Goal: Register for event/course

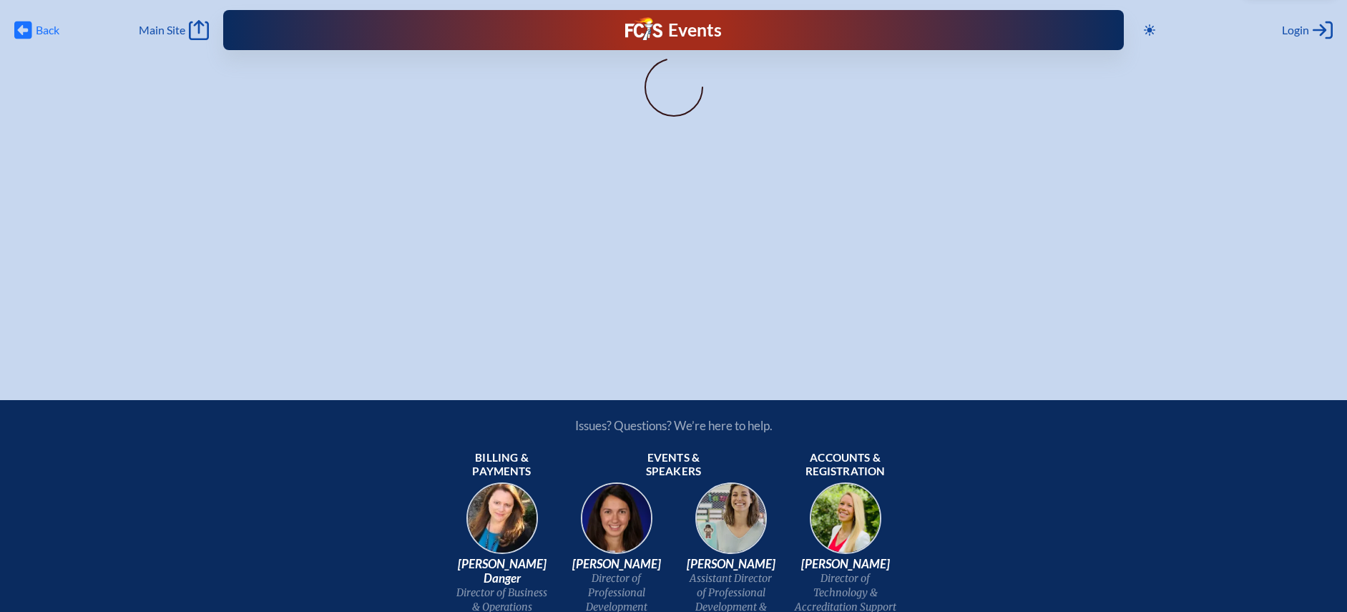
click at [39, 28] on span "Back" at bounding box center [48, 30] width 24 height 14
click at [19, 21] on icon at bounding box center [23, 30] width 18 height 18
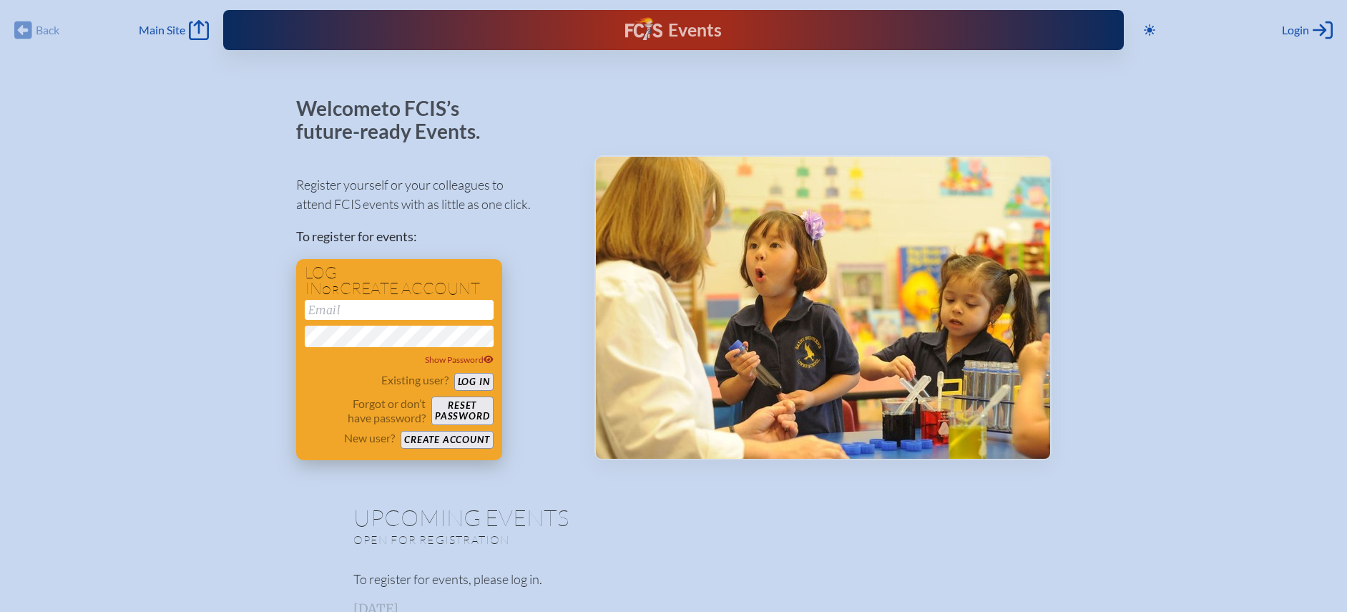
click at [399, 305] on input "email" at bounding box center [399, 310] width 189 height 20
type input "[EMAIL_ADDRESS][DOMAIN_NAME]"
click at [454, 373] on button "Log in" at bounding box center [473, 382] width 39 height 18
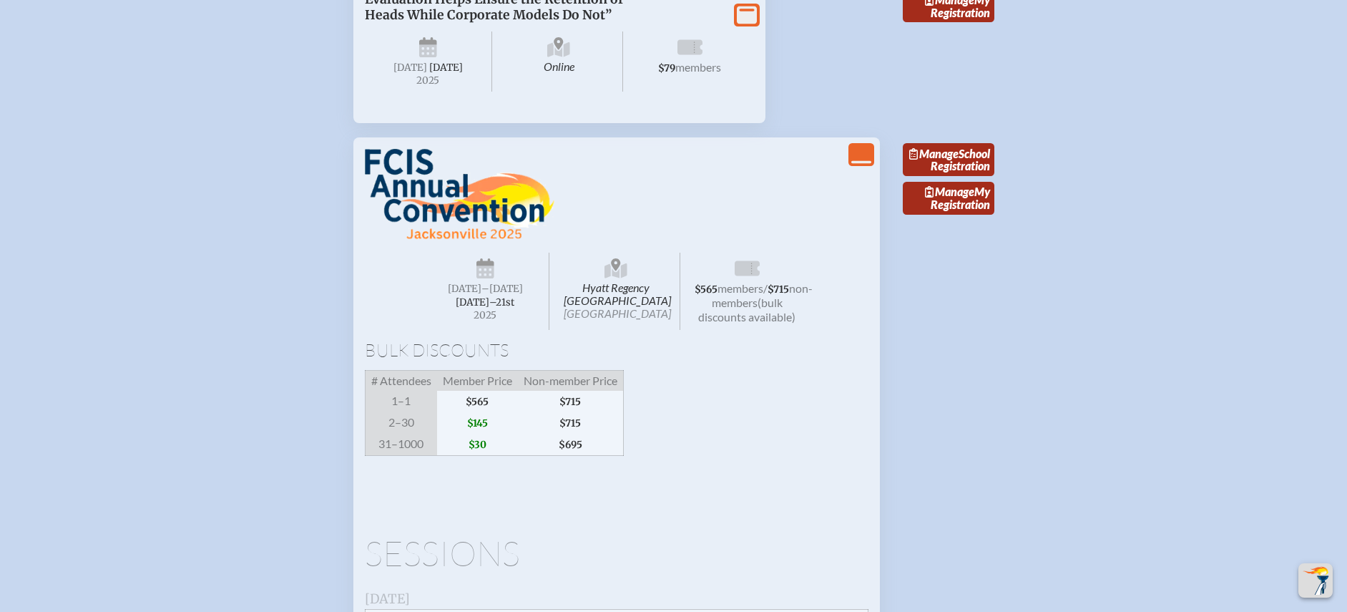
scroll to position [2152, 0]
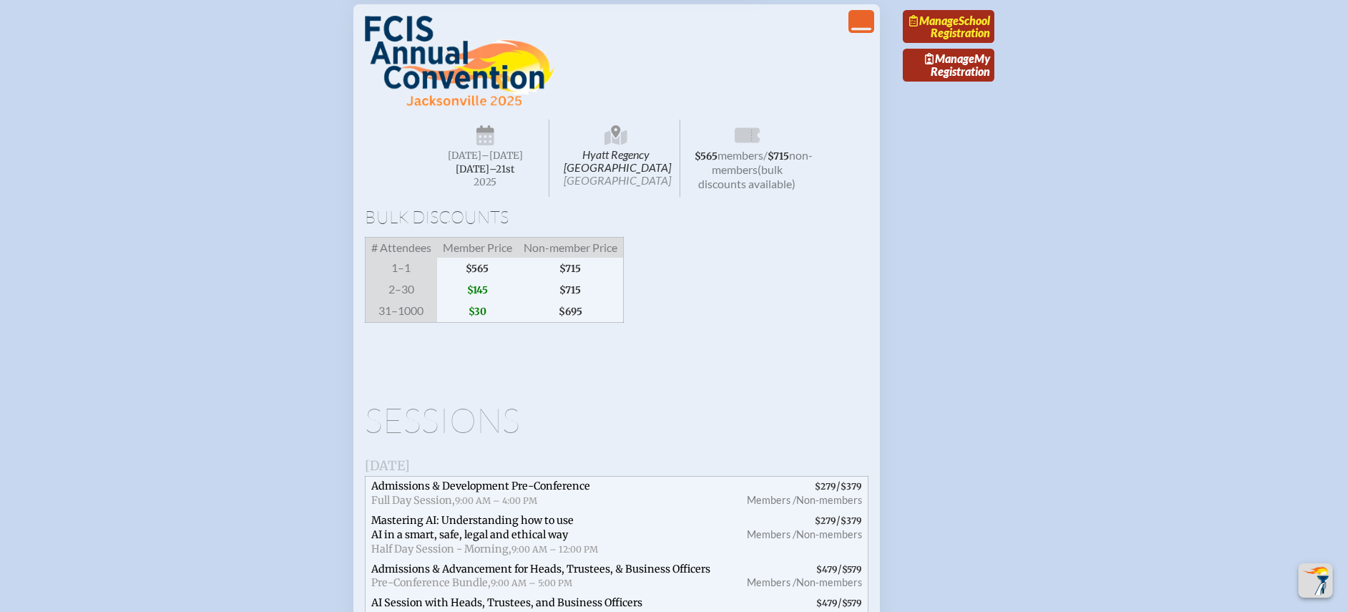
click at [932, 43] on link "Manage School Registration" at bounding box center [949, 26] width 92 height 33
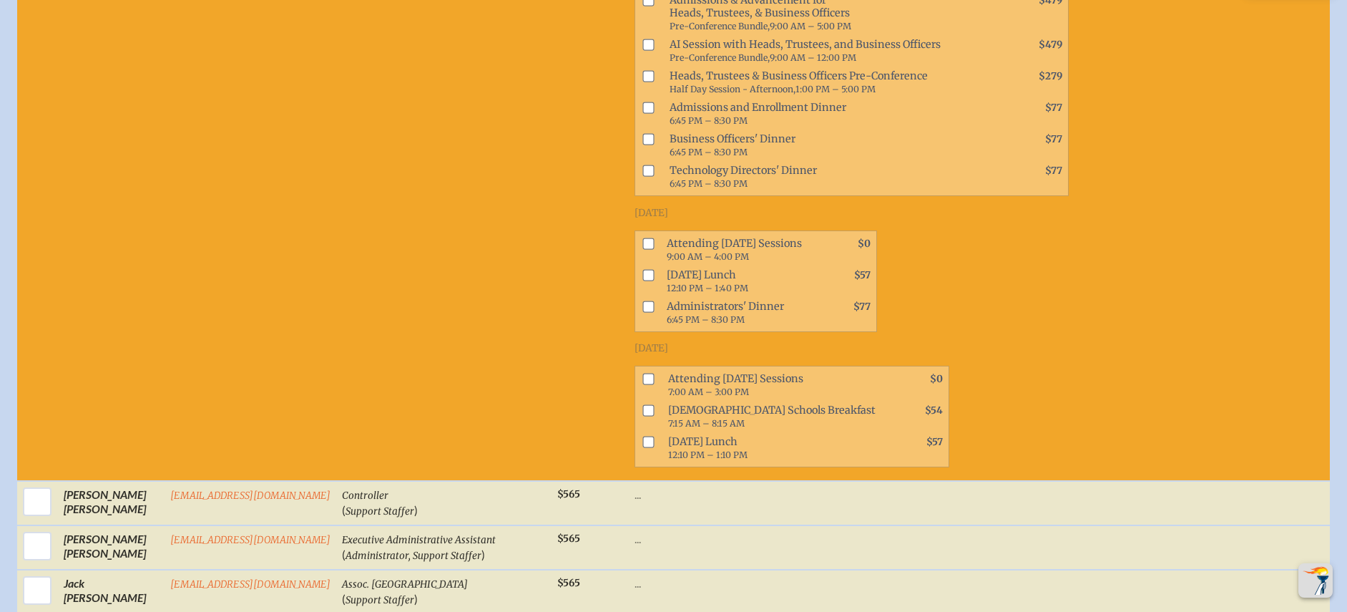
scroll to position [1111, 0]
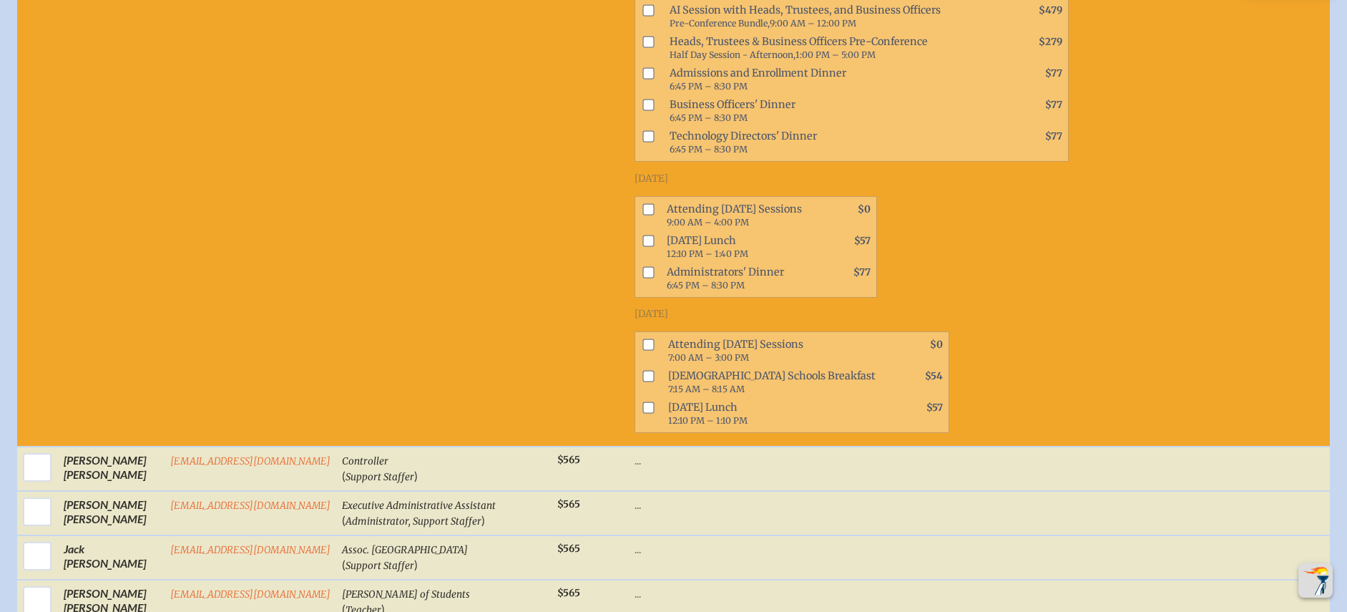
click at [643, 205] on input "checkbox" at bounding box center [648, 208] width 11 height 11
checkbox input "true"
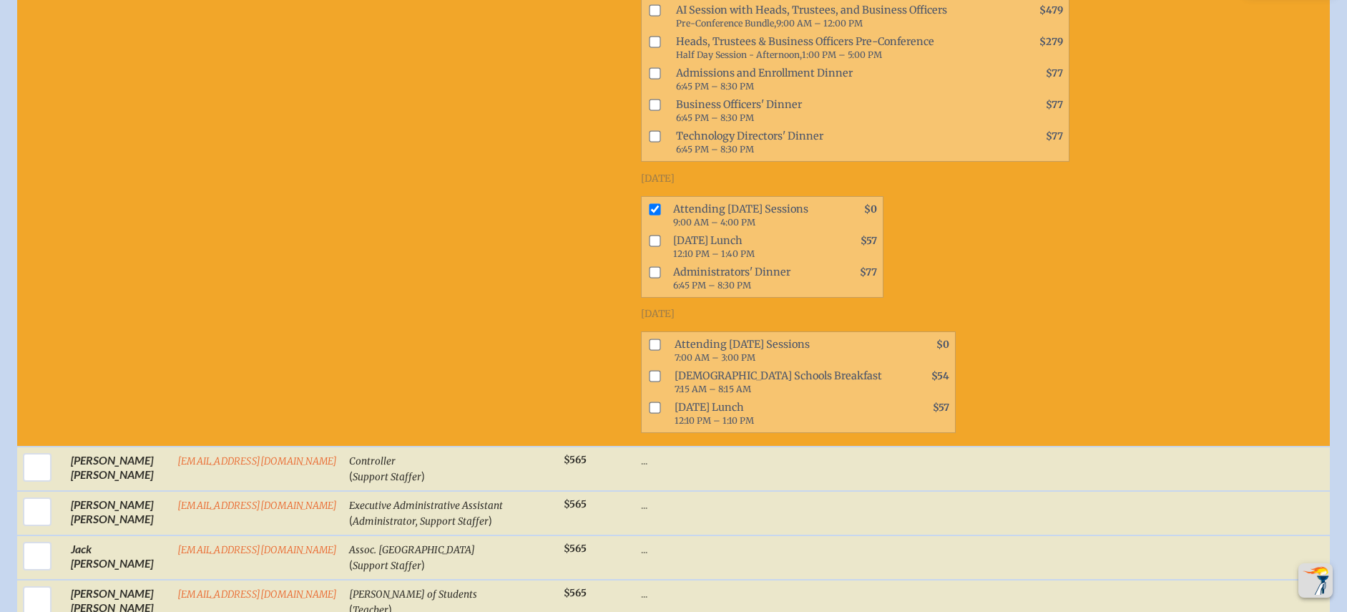
click at [649, 344] on input "checkbox" at bounding box center [654, 343] width 11 height 11
checkbox input "true"
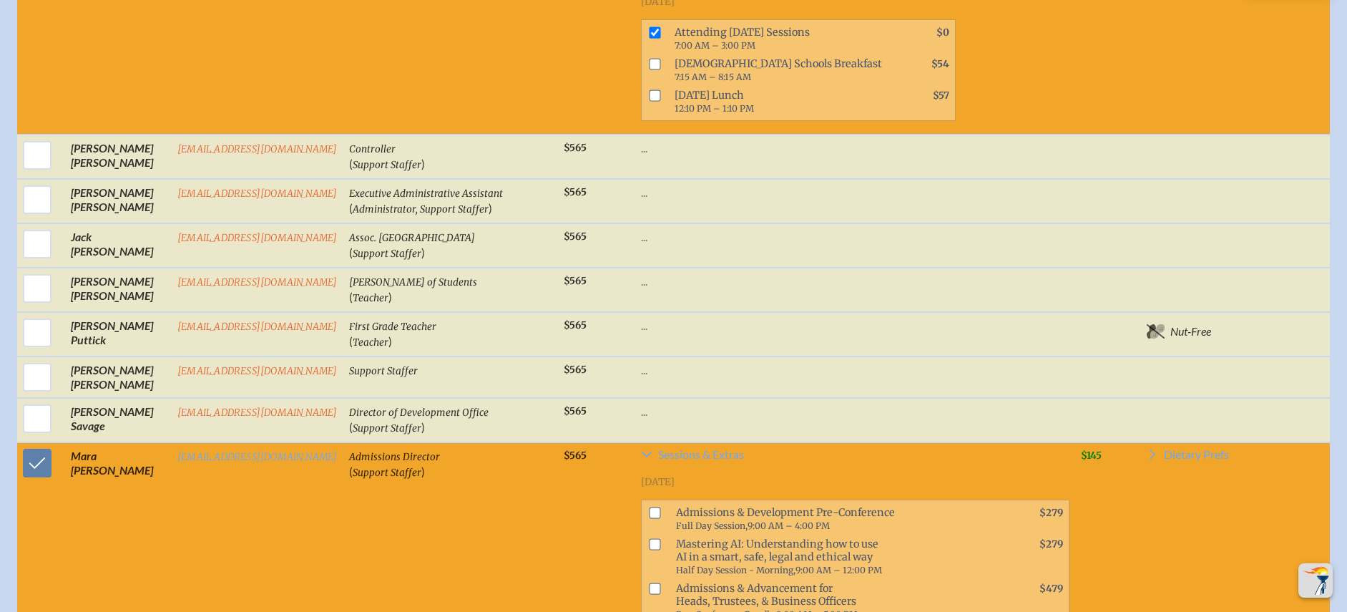
scroll to position [1455, 0]
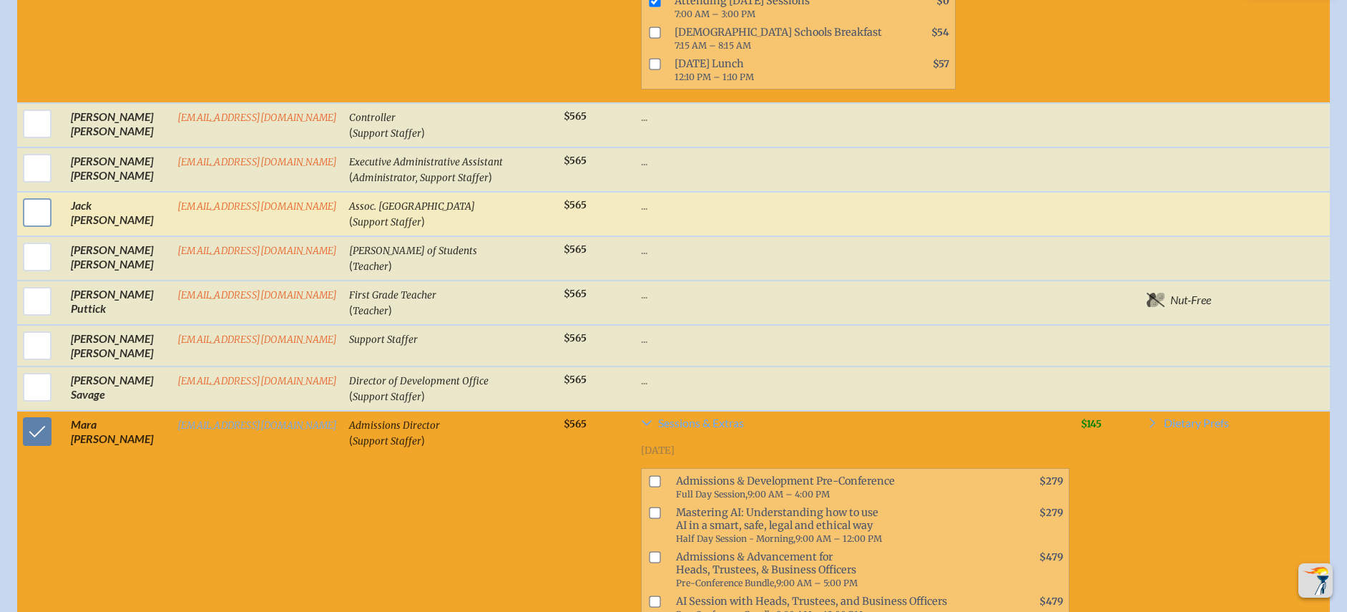
click at [34, 224] on input "checkbox" at bounding box center [37, 213] width 36 height 36
checkbox input "true"
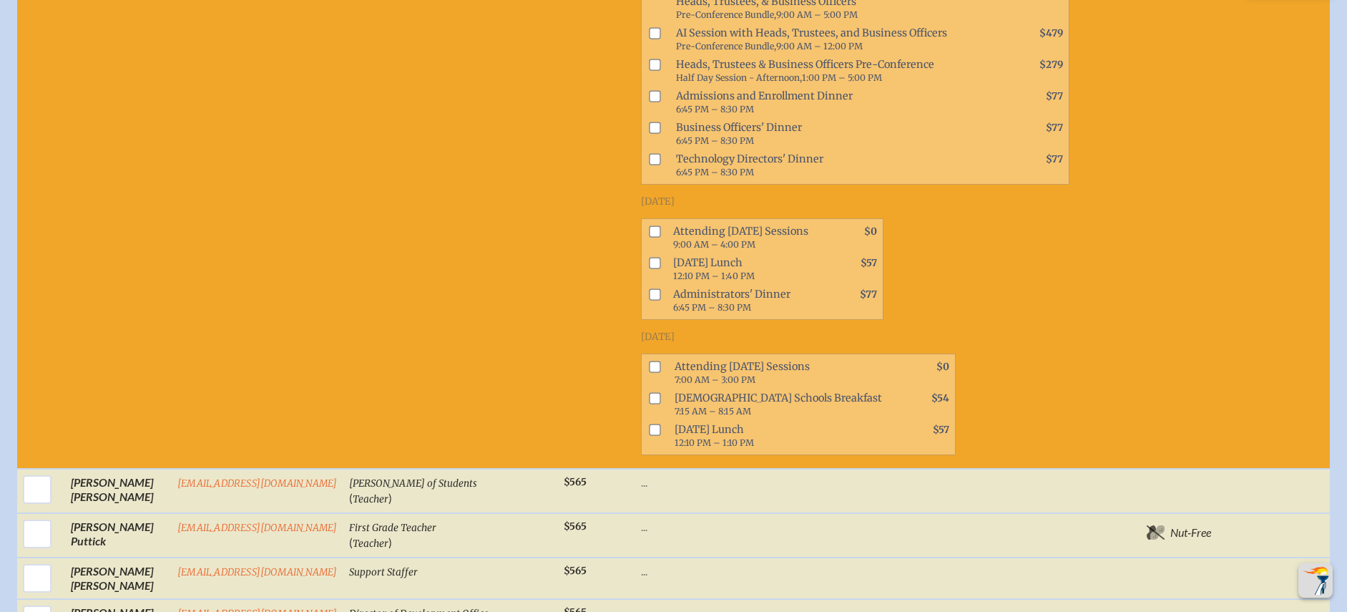
scroll to position [1884, 0]
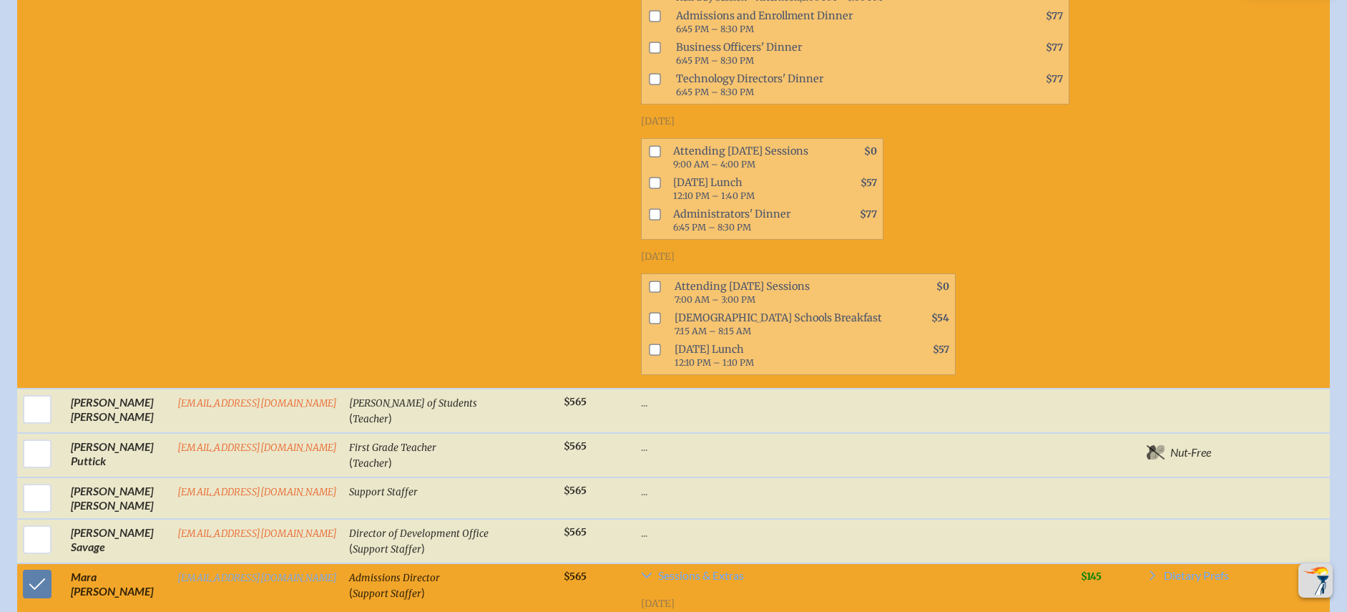
click at [649, 146] on input "checkbox" at bounding box center [654, 151] width 11 height 11
checkbox input "true"
click at [649, 177] on input "checkbox" at bounding box center [654, 182] width 11 height 11
checkbox input "true"
click at [649, 281] on input "checkbox" at bounding box center [654, 286] width 11 height 11
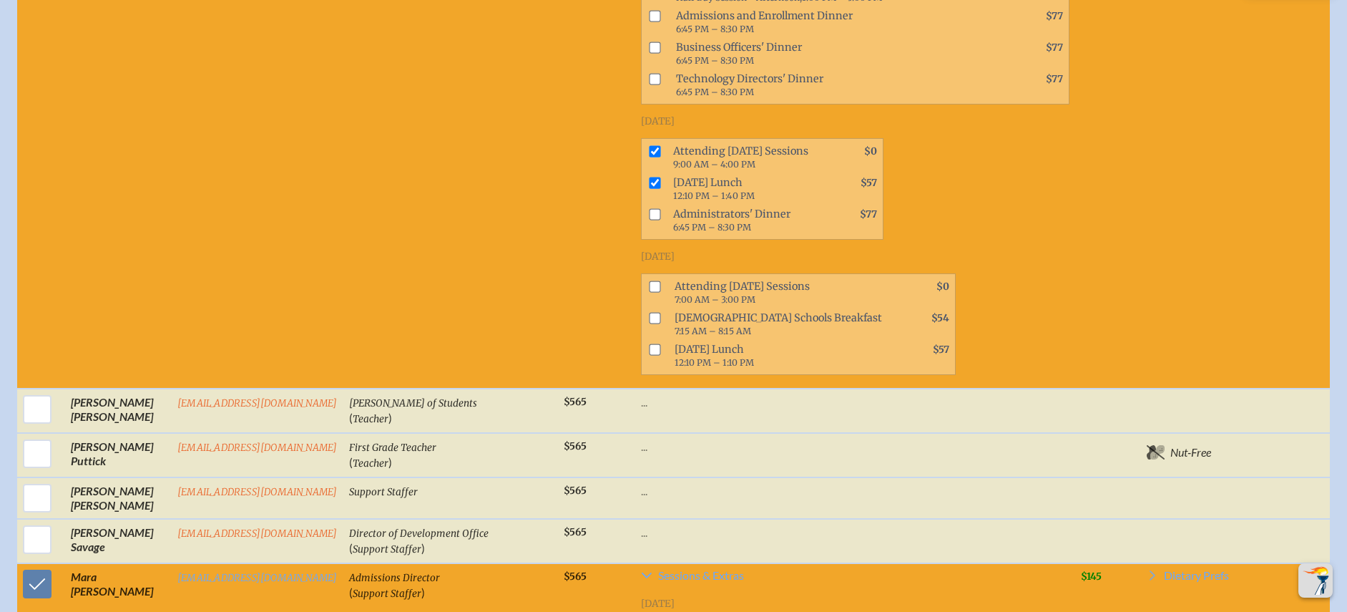
checkbox input "true"
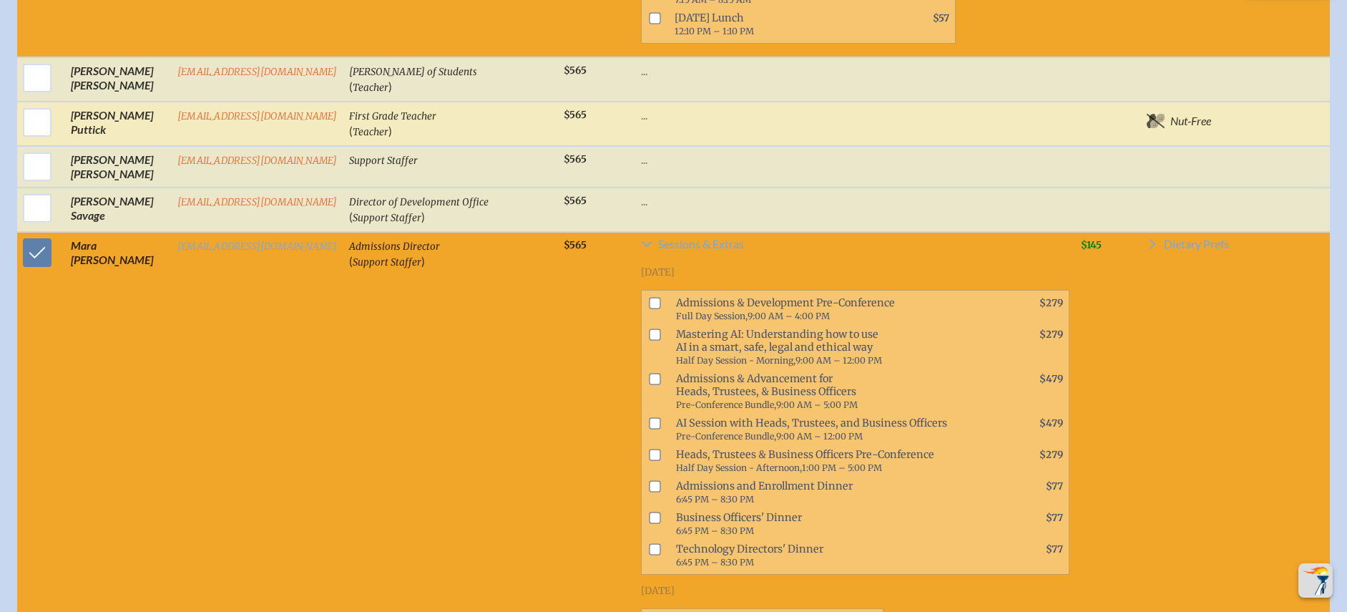
scroll to position [2216, 0]
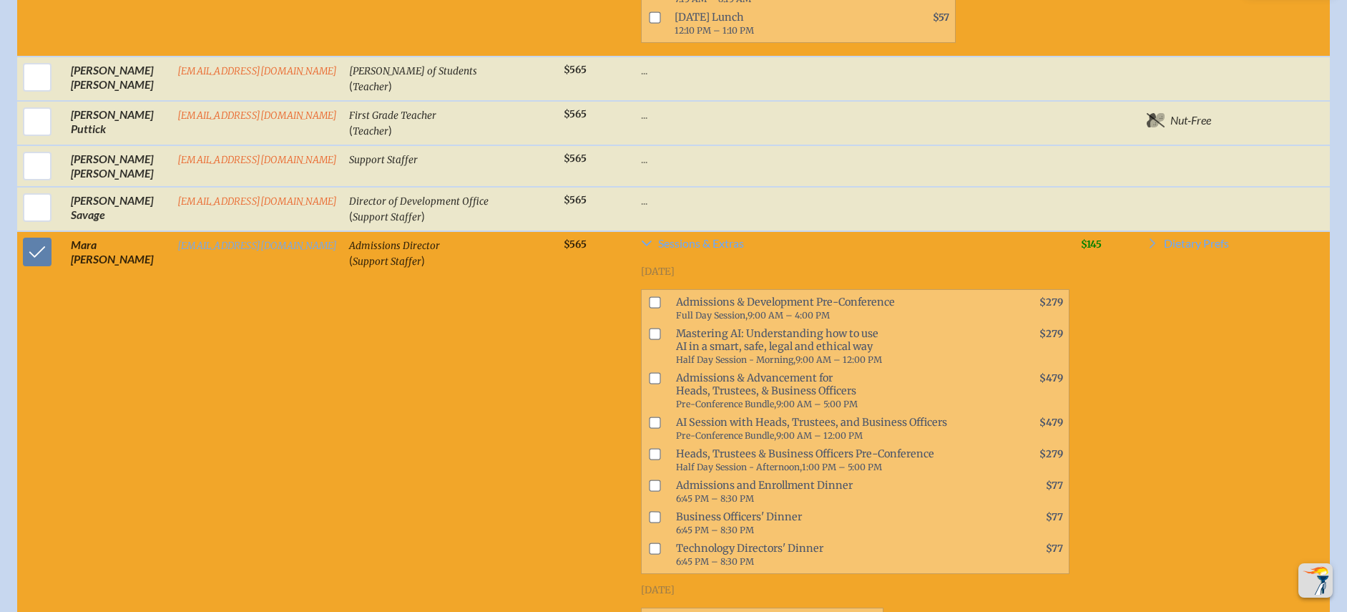
click at [649, 296] on input "checkbox" at bounding box center [654, 301] width 11 height 11
checkbox input "true"
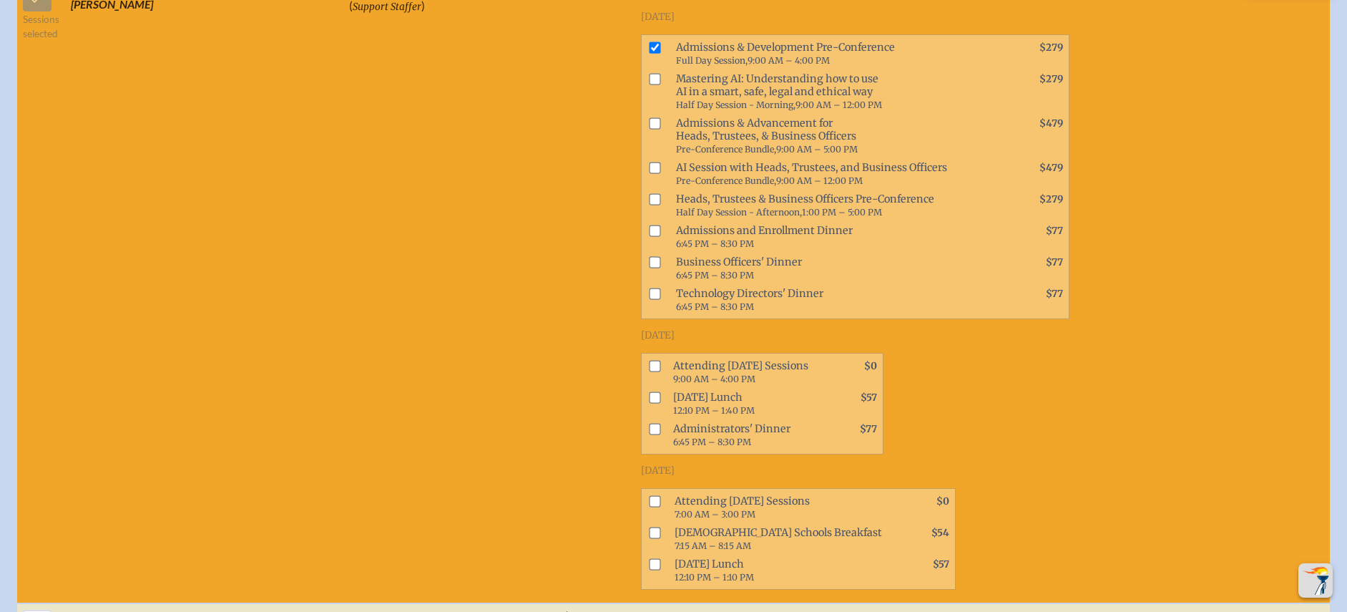
scroll to position [2535, 0]
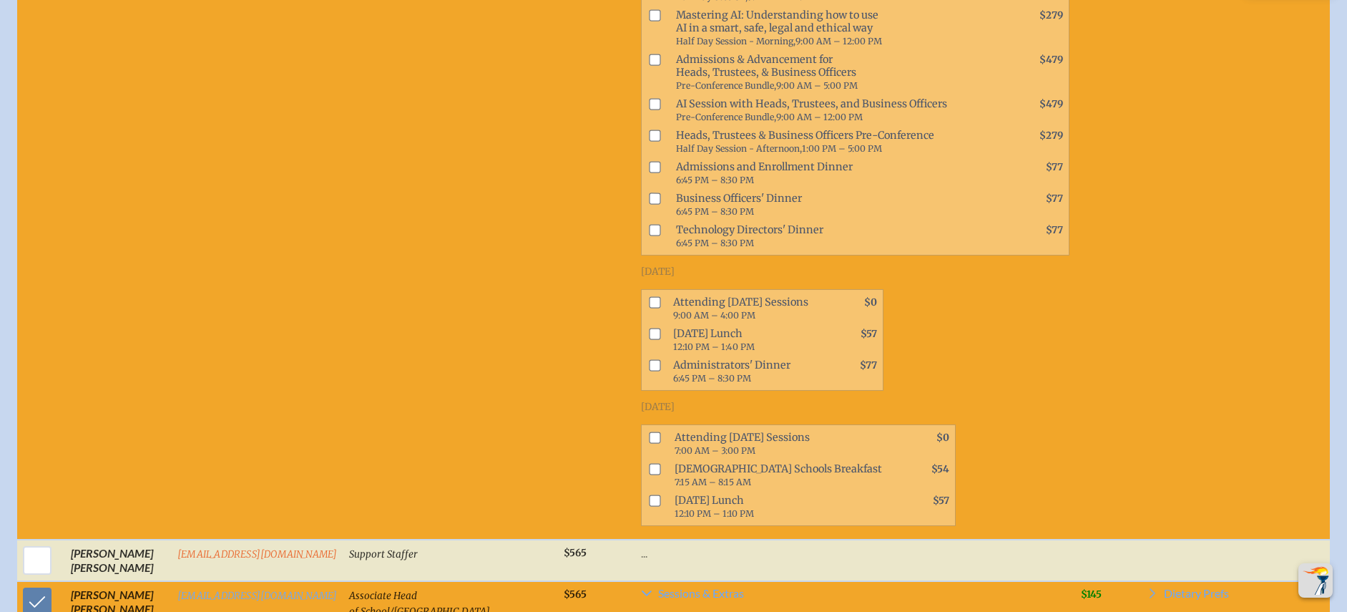
click at [649, 296] on input "checkbox" at bounding box center [654, 301] width 11 height 11
checkbox input "true"
click at [649, 328] on input "checkbox" at bounding box center [654, 333] width 11 height 11
checkbox input "true"
click at [649, 432] on input "checkbox" at bounding box center [654, 437] width 11 height 11
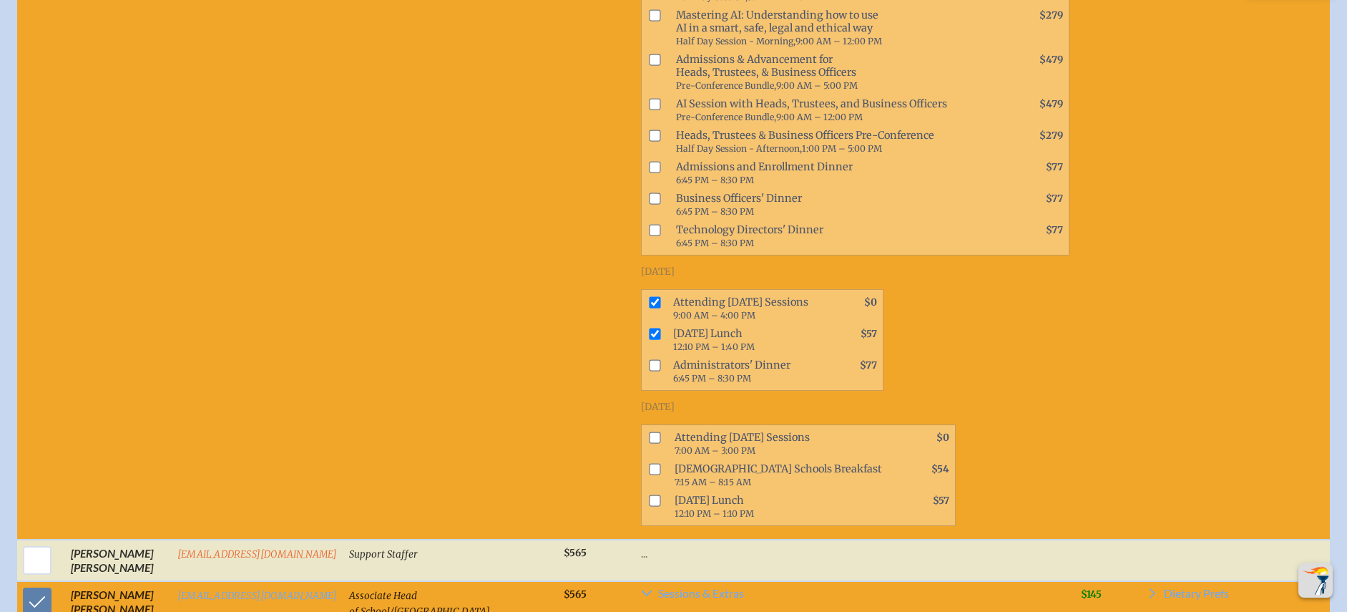
checkbox input "true"
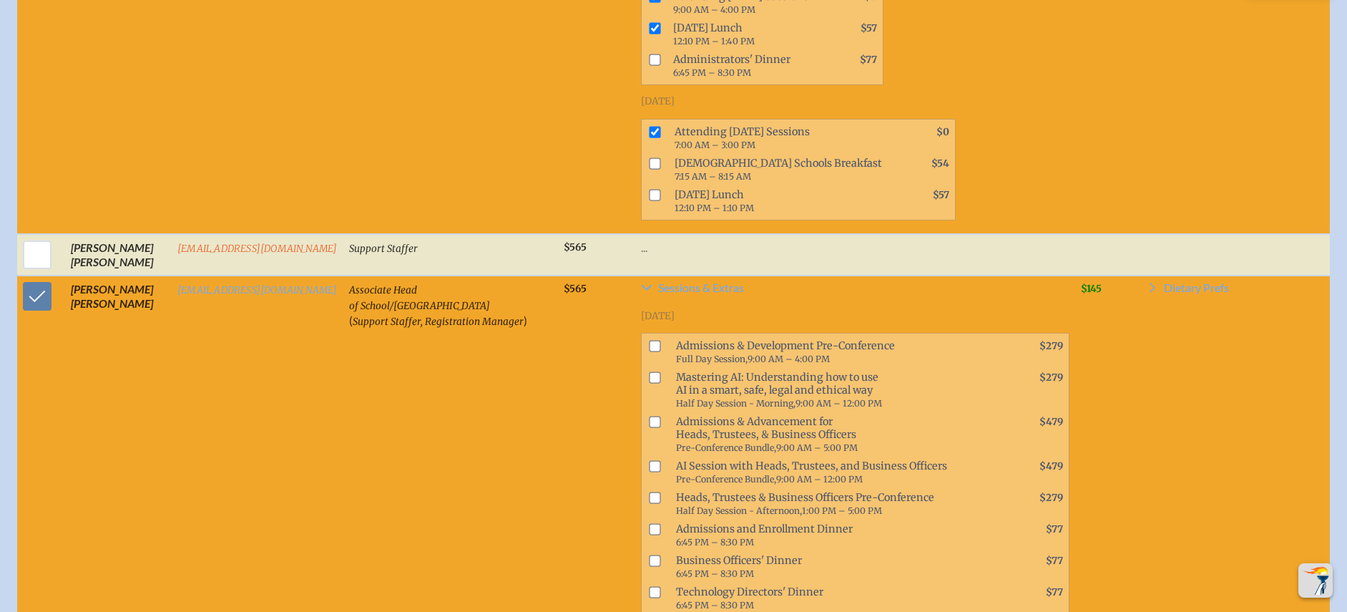
scroll to position [2842, 0]
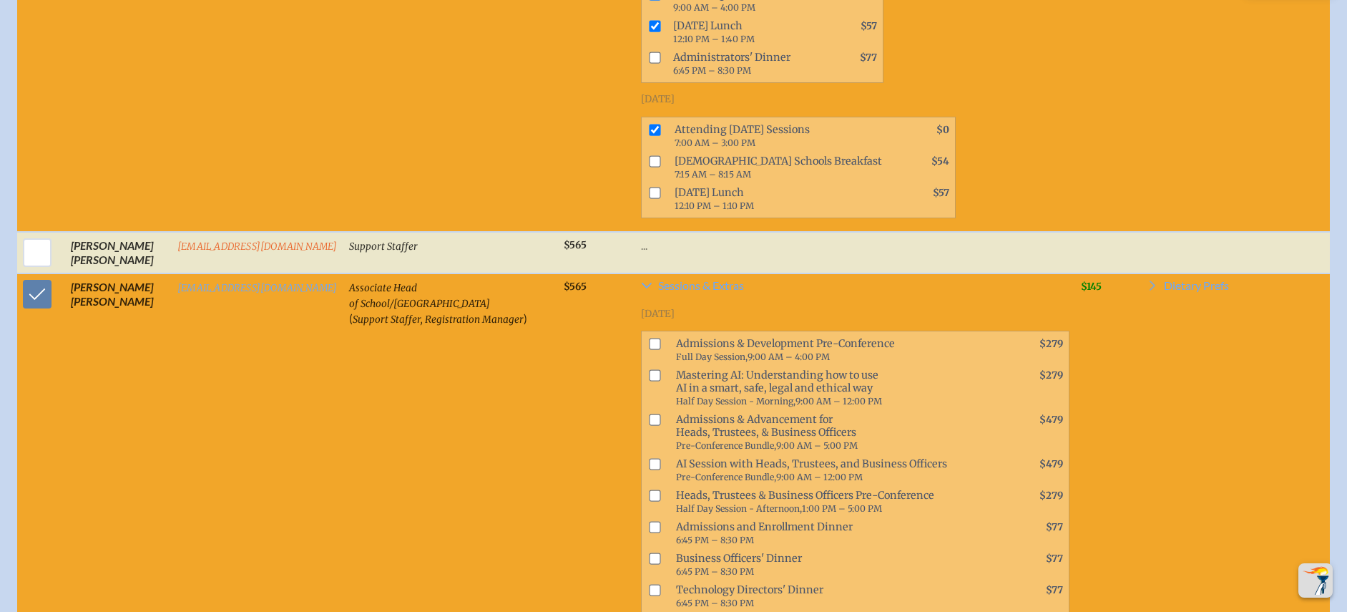
click at [649, 490] on input "checkbox" at bounding box center [654, 495] width 11 height 11
checkbox input "true"
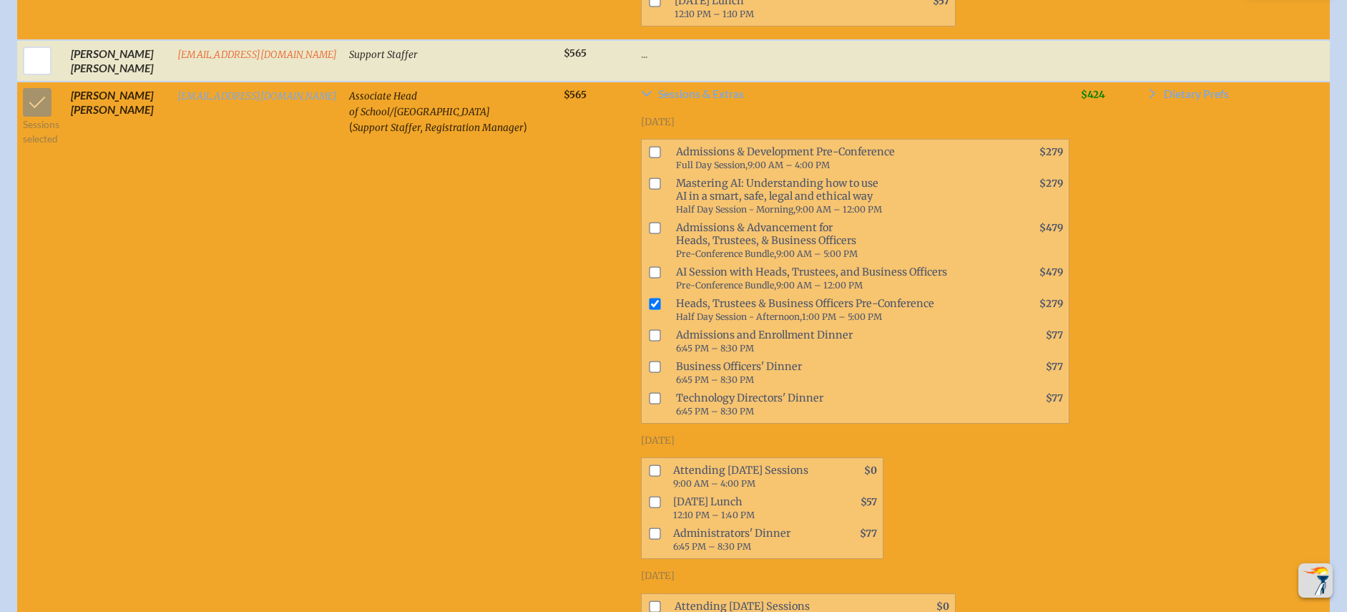
scroll to position [3035, 0]
click at [649, 496] on input "checkbox" at bounding box center [654, 501] width 11 height 11
checkbox input "true"
click at [649, 464] on input "checkbox" at bounding box center [654, 469] width 11 height 11
checkbox input "true"
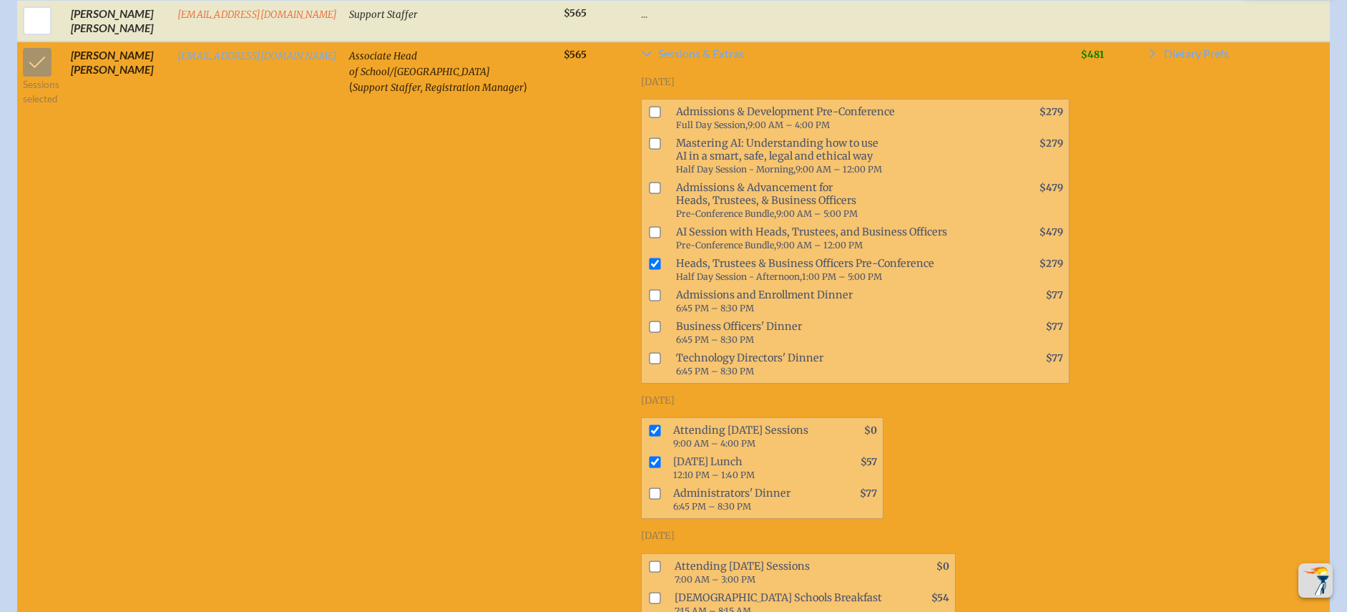
scroll to position [3089, 0]
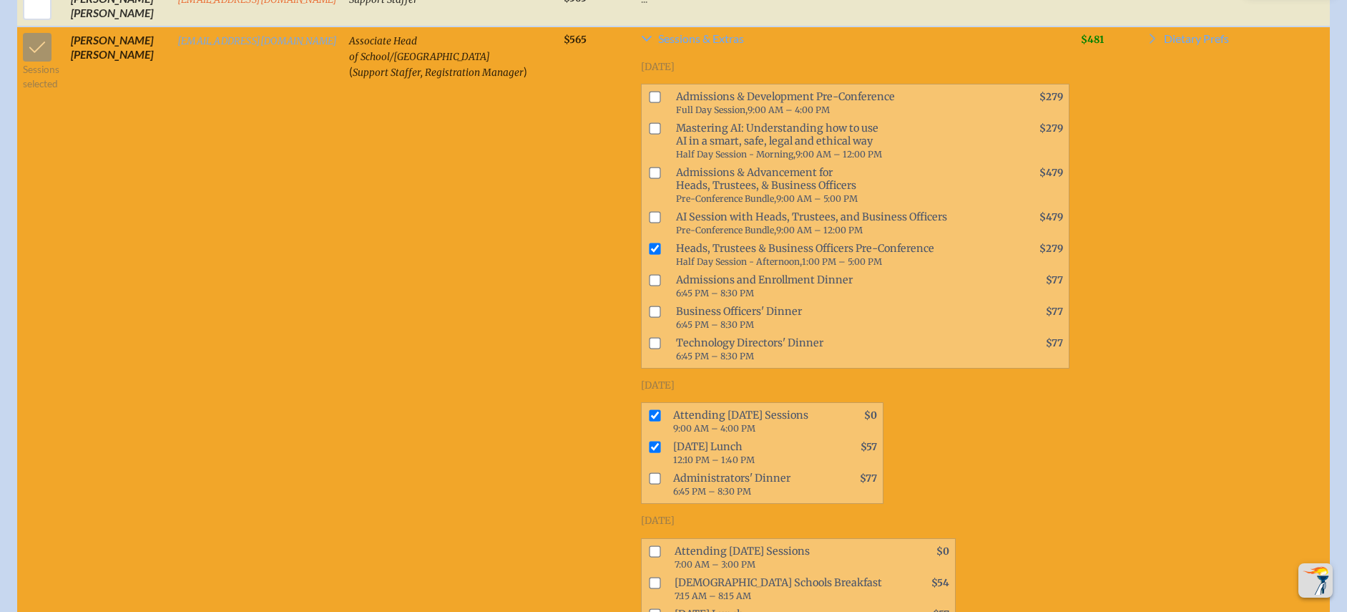
click at [649, 545] on input "checkbox" at bounding box center [654, 550] width 11 height 11
checkbox input "true"
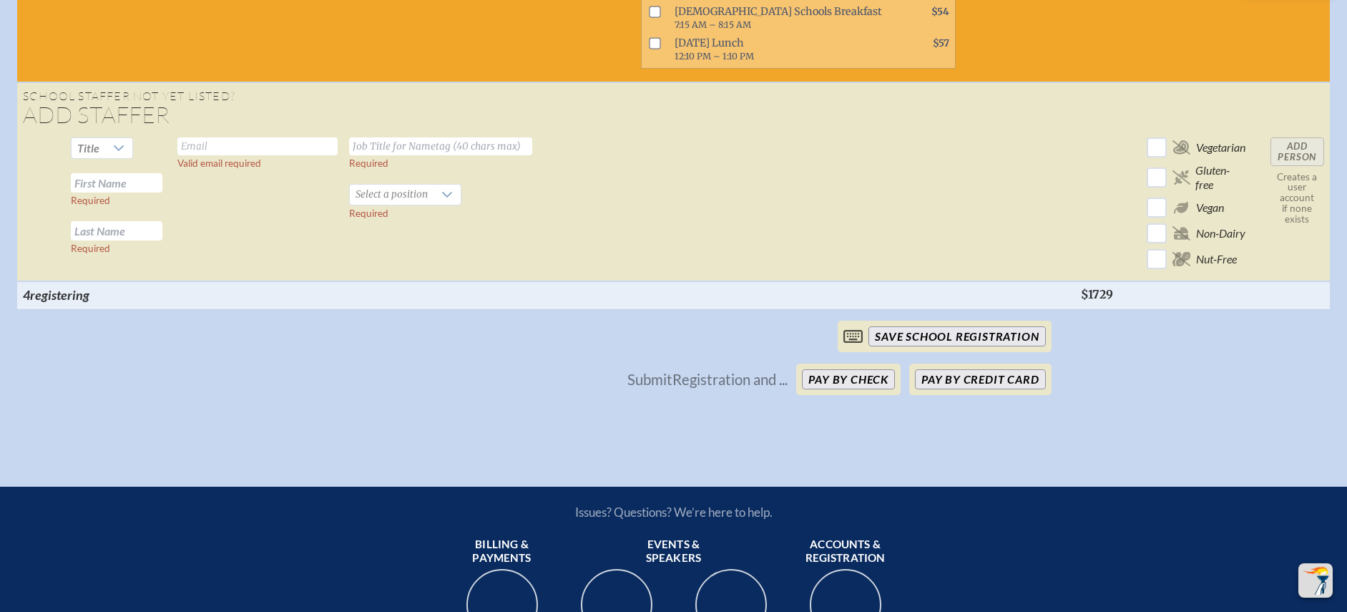
scroll to position [3484, 0]
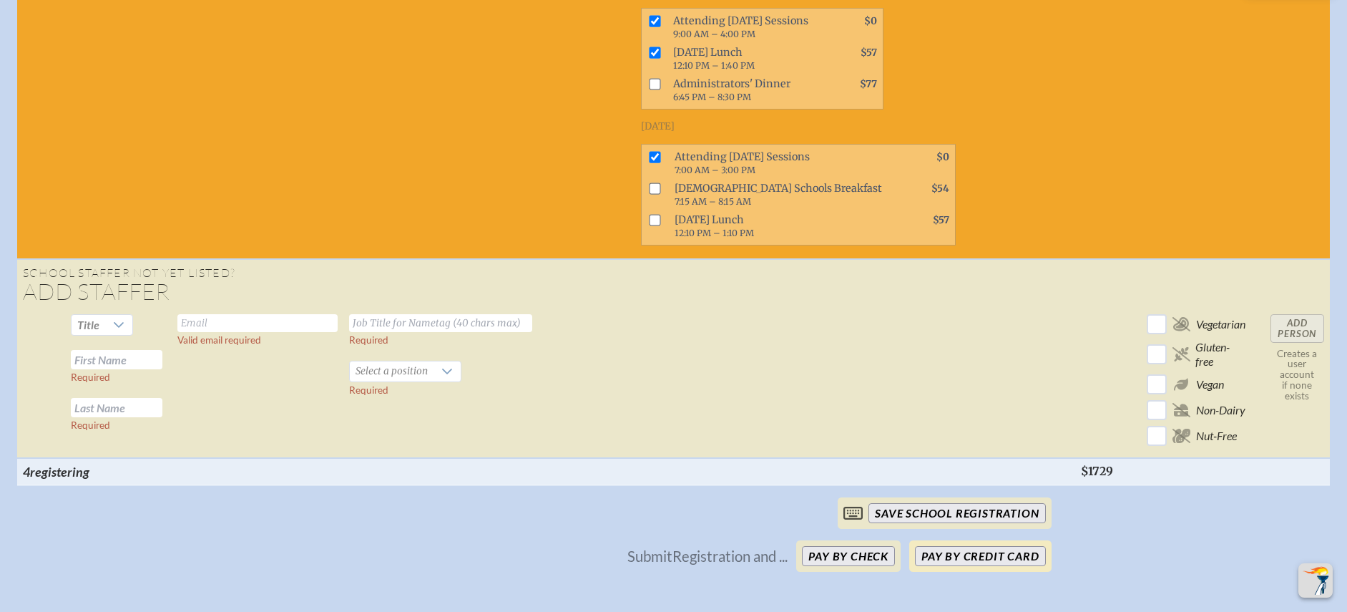
click at [1005, 546] on button "Pay by Credit Card" at bounding box center [980, 556] width 130 height 20
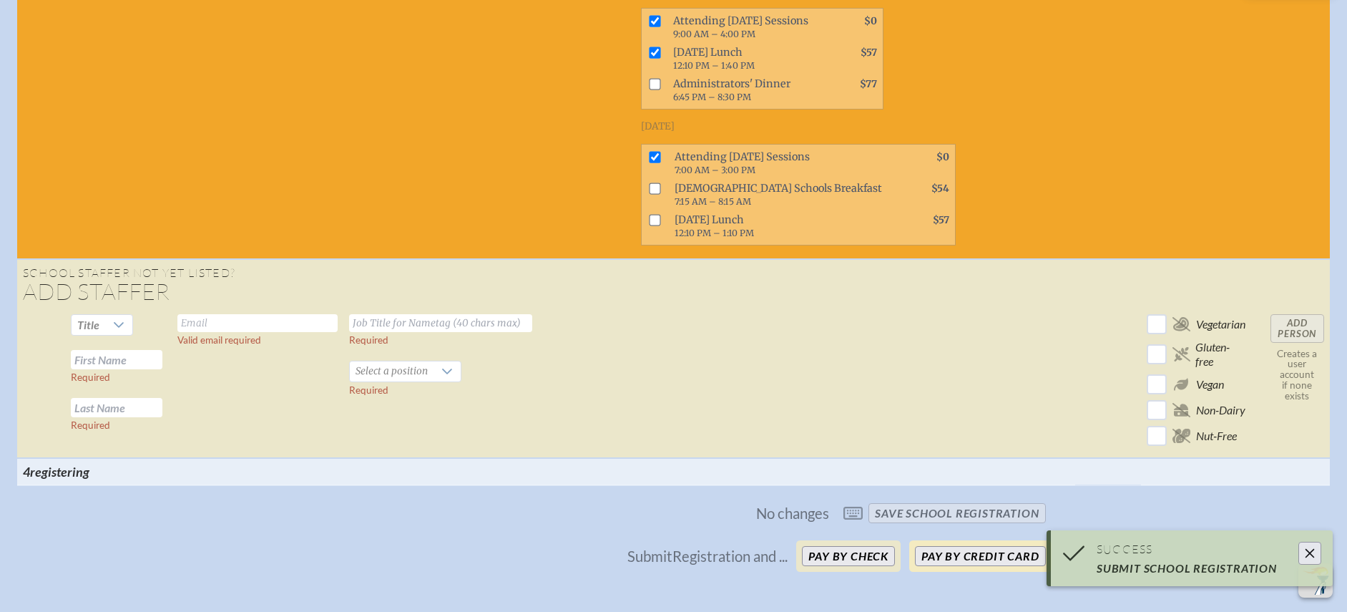
scroll to position [1750, 0]
